Goal: Navigation & Orientation: Find specific page/section

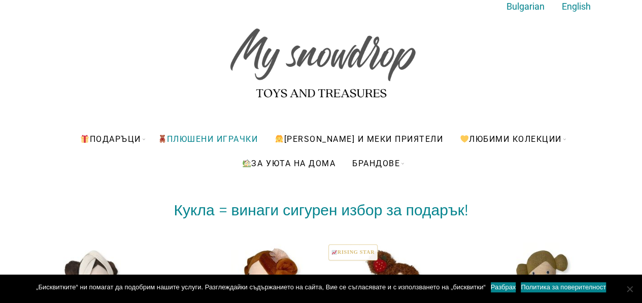
scroll to position [41, 0]
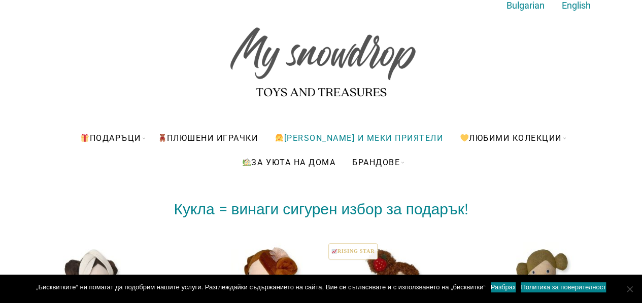
click at [396, 134] on link "[PERSON_NAME] и меки приятели" at bounding box center [359, 138] width 184 height 24
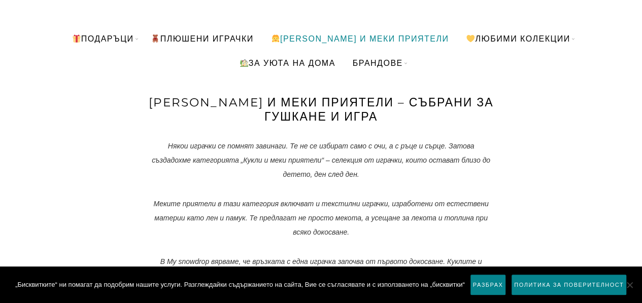
scroll to position [142, 0]
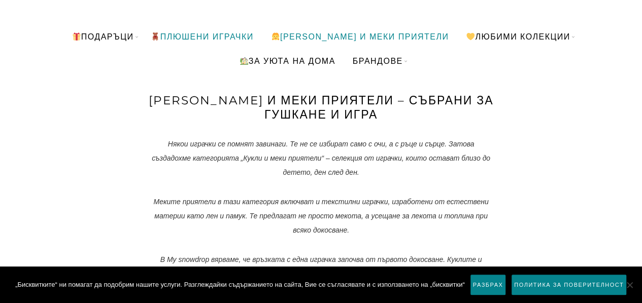
click at [236, 31] on link "ПЛЮШЕНИ ИГРАЧКИ" at bounding box center [202, 36] width 118 height 24
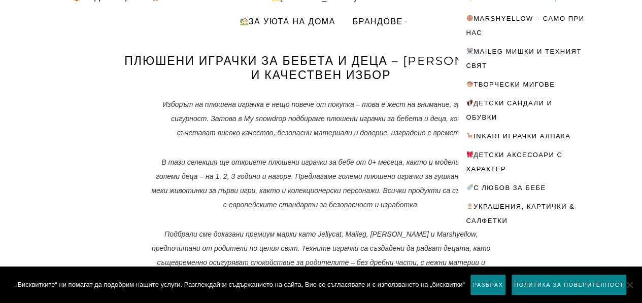
scroll to position [183, 0]
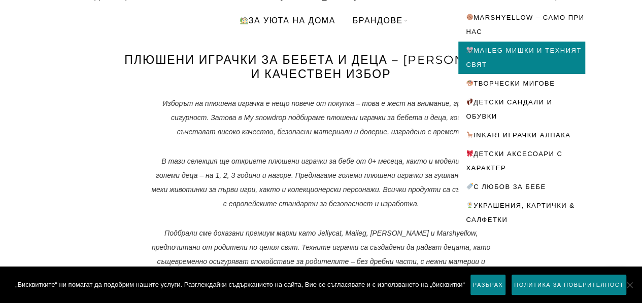
click at [531, 63] on link "Maileg мишки и техният свят" at bounding box center [521, 58] width 127 height 32
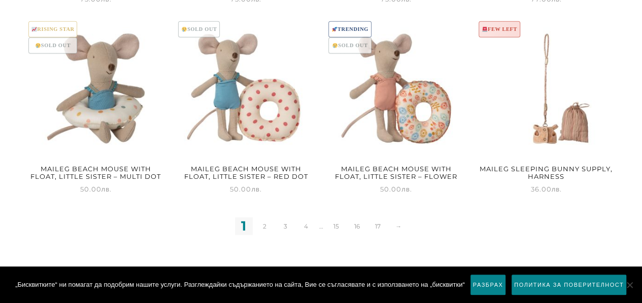
scroll to position [1380, 0]
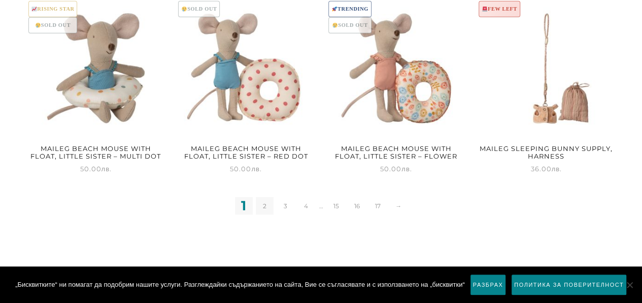
click at [268, 205] on link "2" at bounding box center [265, 206] width 18 height 18
